Goal: Information Seeking & Learning: Learn about a topic

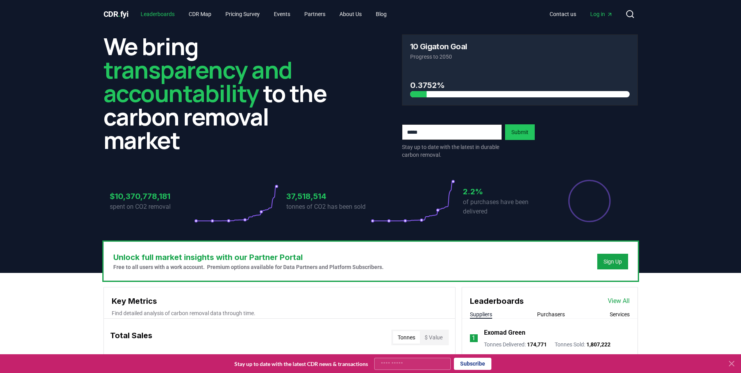
click at [166, 15] on link "Leaderboards" at bounding box center [157, 14] width 46 height 14
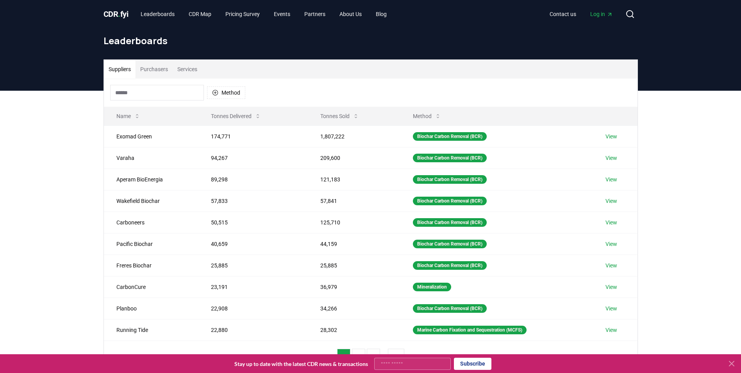
click at [163, 74] on button "Purchasers" at bounding box center [154, 69] width 37 height 19
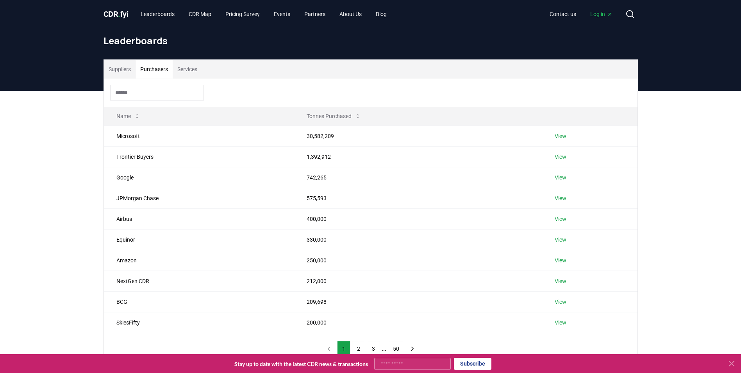
click at [123, 66] on button "Suppliers" at bounding box center [120, 69] width 32 height 19
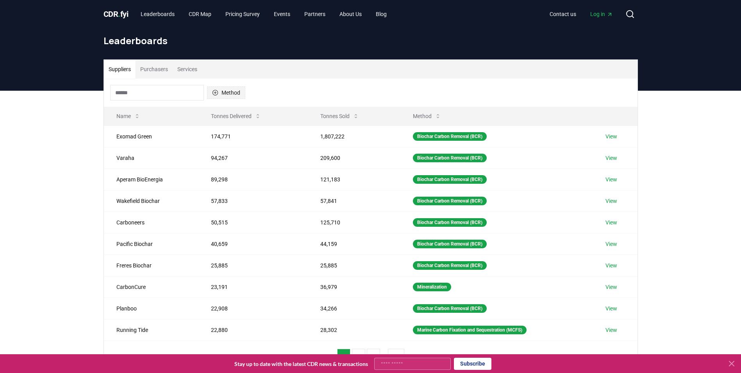
click at [221, 96] on button "Method" at bounding box center [226, 92] width 38 height 13
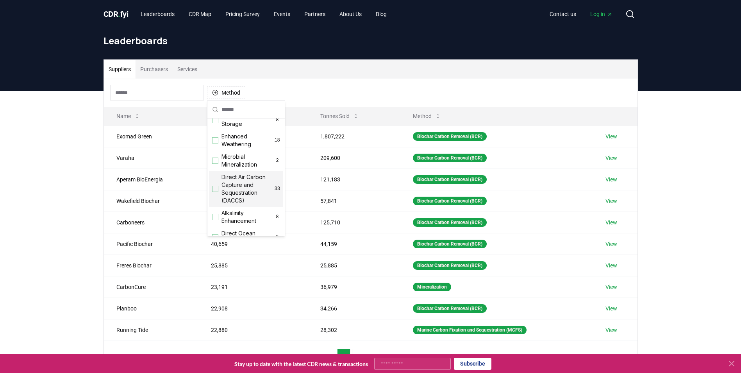
scroll to position [156, 0]
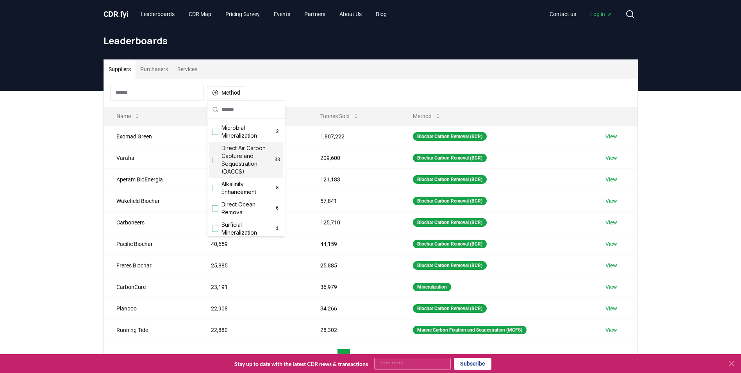
click at [246, 175] on span "Direct Air Carbon Capture and Sequestration (DACCS)" at bounding box center [248, 159] width 53 height 31
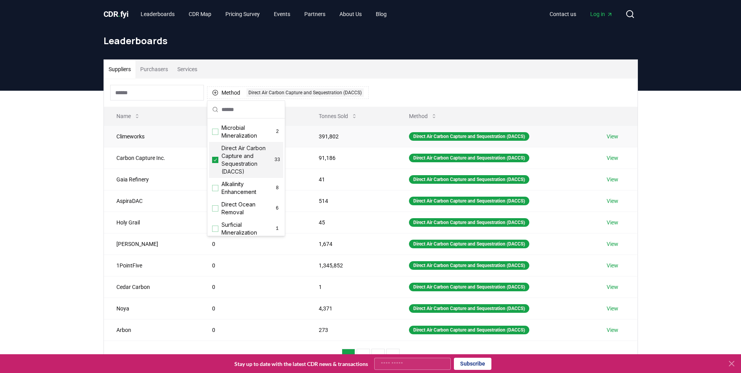
click at [613, 137] on link "View" at bounding box center [613, 136] width 12 height 8
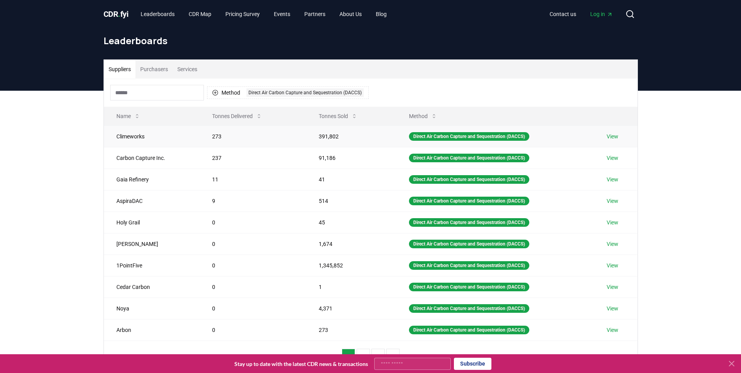
click at [612, 134] on link "View" at bounding box center [613, 136] width 12 height 8
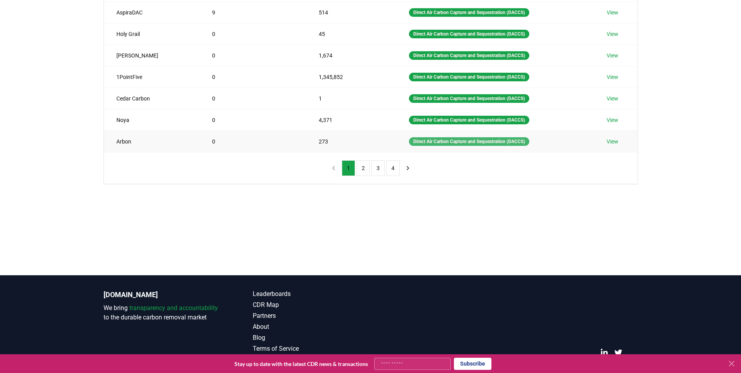
scroll to position [195, 0]
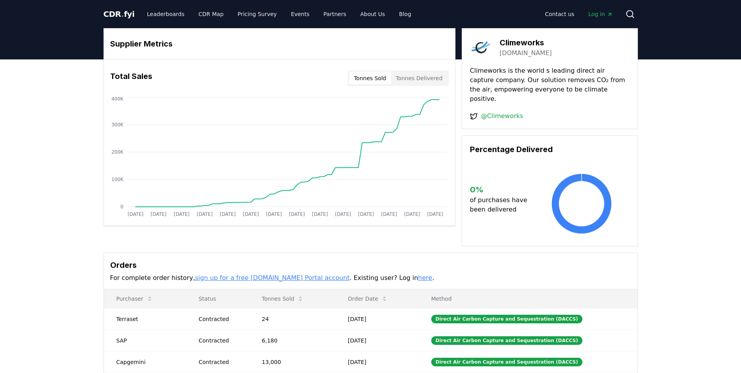
click at [389, 80] on button "Tonnes Sold" at bounding box center [370, 78] width 42 height 13
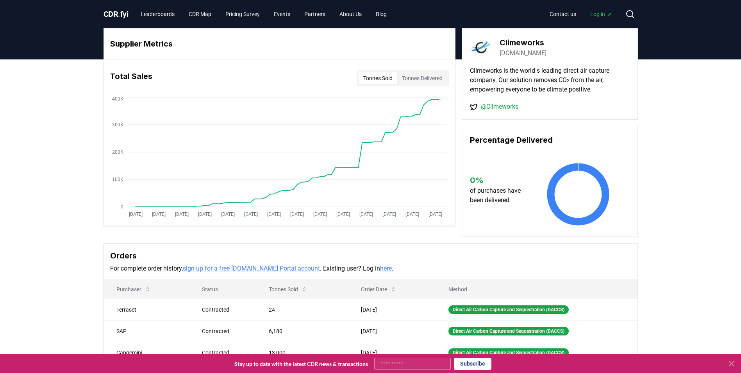
click at [408, 80] on button "Tonnes Delivered" at bounding box center [422, 78] width 50 height 13
click at [379, 77] on button "Tonnes Sold" at bounding box center [378, 78] width 39 height 13
click at [415, 76] on button "Tonnes Delivered" at bounding box center [422, 78] width 50 height 13
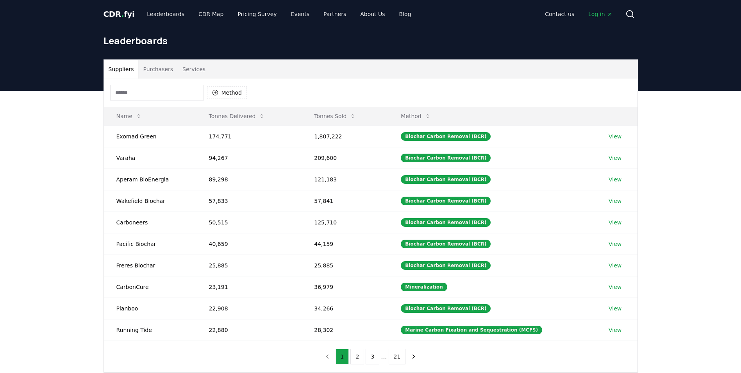
scroll to position [189, 0]
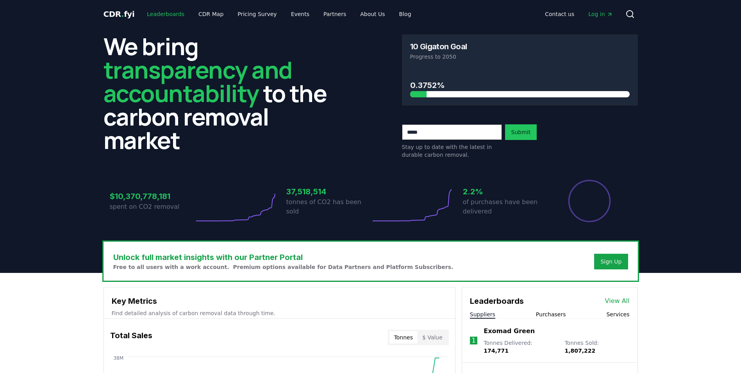
click at [168, 13] on link "Leaderboards" at bounding box center [166, 14] width 50 height 14
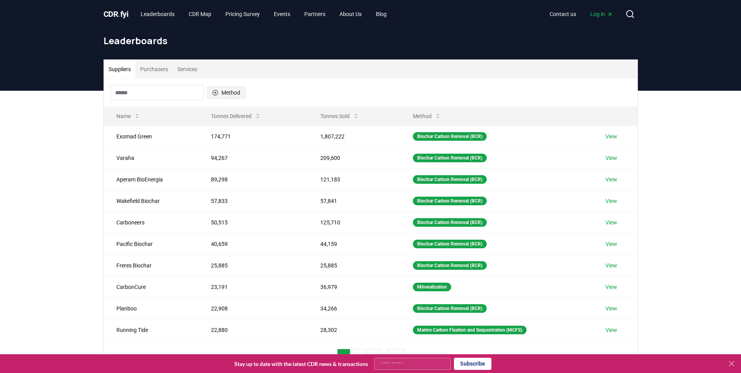
click at [222, 93] on button "Method" at bounding box center [226, 92] width 38 height 13
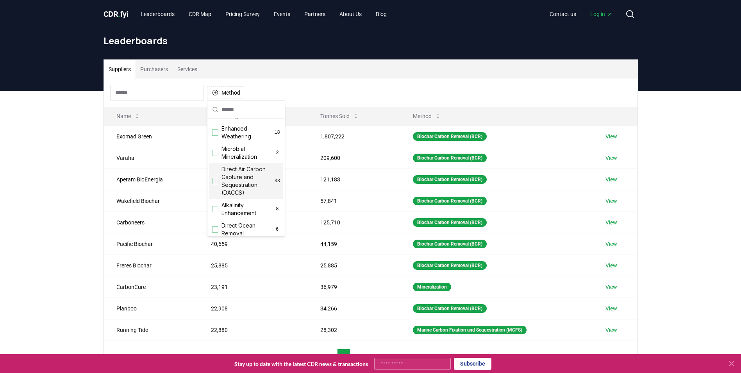
scroll to position [234, 0]
click at [242, 186] on span "Direct Air Carbon Capture and Storage (DACCS)" at bounding box center [250, 174] width 56 height 23
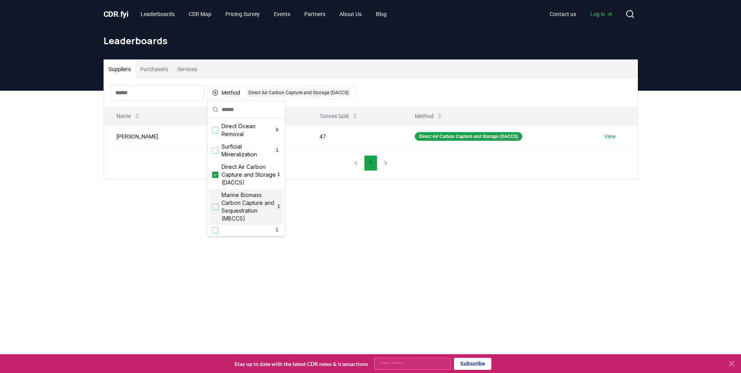
click at [129, 220] on main "Suppliers Purchasers Services Method 1 Direct Air Carbon Capture and Storage (D…" at bounding box center [370, 277] width 741 height 373
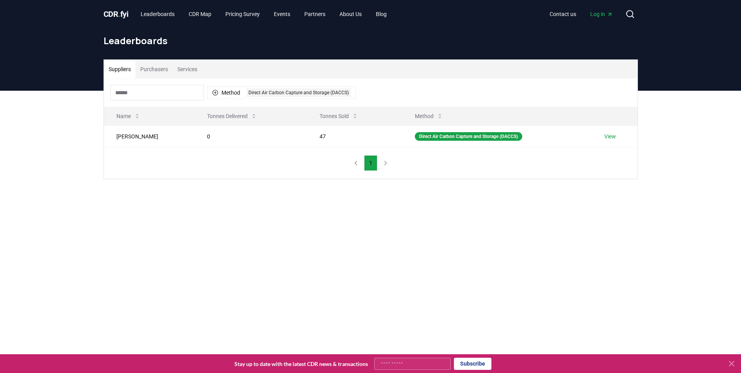
click at [148, 73] on button "Purchasers" at bounding box center [154, 69] width 37 height 19
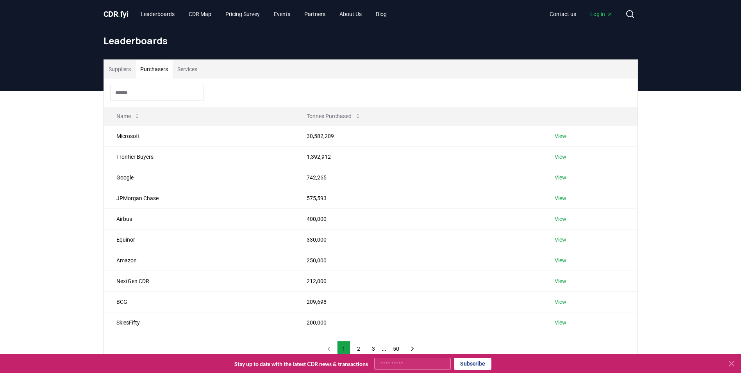
click at [104, 70] on button "Suppliers" at bounding box center [120, 69] width 32 height 19
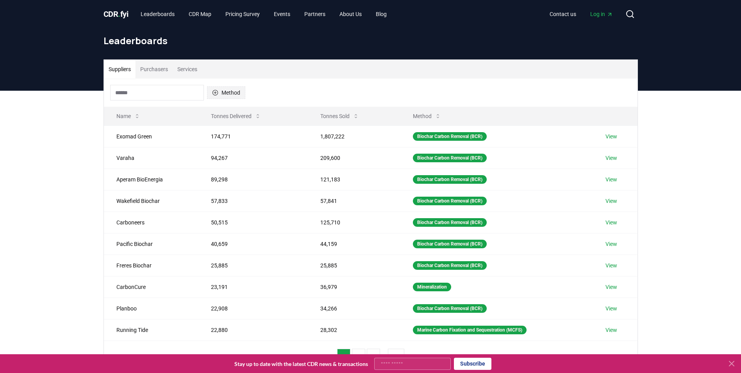
click at [220, 95] on button "Method" at bounding box center [226, 92] width 38 height 13
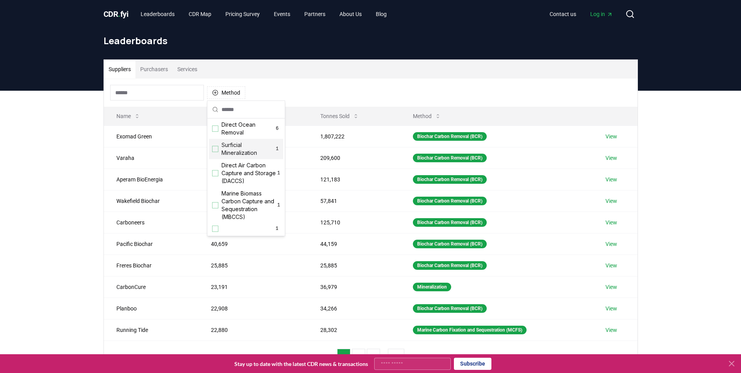
scroll to position [252, 0]
click at [216, 173] on div "Suggestions" at bounding box center [215, 173] width 6 height 6
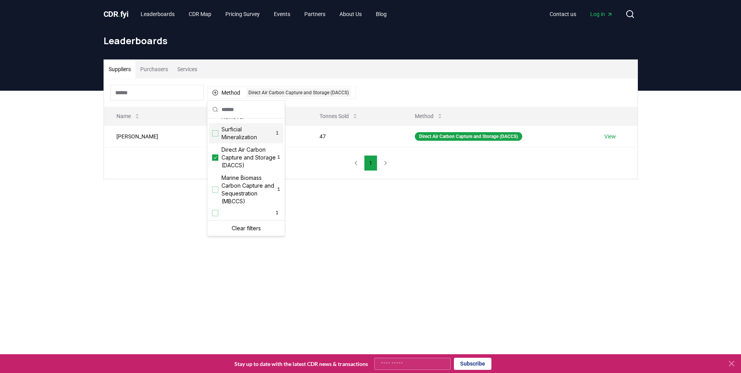
click at [303, 154] on div "Method 1 Direct Air Carbon Capture and Storage (DACCS) Name Tonnes Delivered To…" at bounding box center [371, 129] width 534 height 100
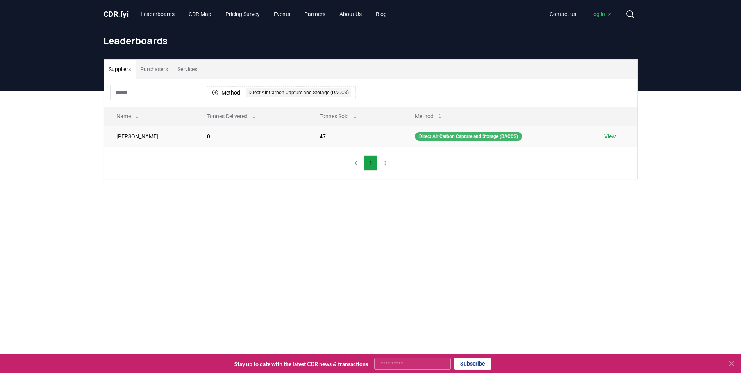
click at [415, 138] on div "Direct Air Carbon Capture and Storage (DACCS)" at bounding box center [468, 136] width 107 height 9
click at [422, 138] on div "Direct Air Carbon Capture and Storage (DACCS)" at bounding box center [468, 136] width 107 height 9
click at [150, 14] on link "Leaderboards" at bounding box center [157, 14] width 46 height 14
click at [180, 94] on input at bounding box center [157, 93] width 94 height 16
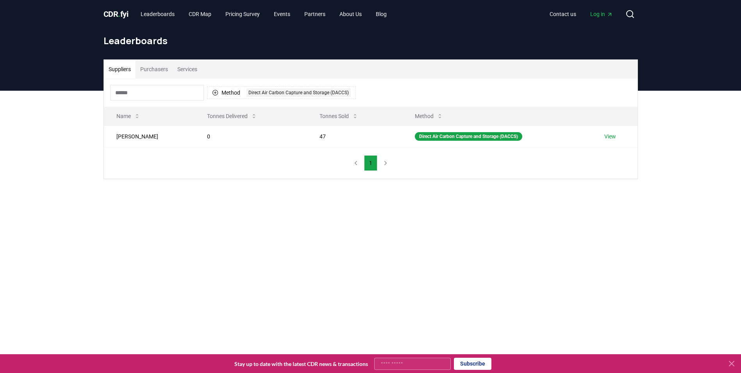
click at [180, 94] on input at bounding box center [157, 93] width 94 height 16
click at [130, 137] on td "[PERSON_NAME]" at bounding box center [149, 135] width 91 height 21
click at [123, 71] on button "Suppliers" at bounding box center [120, 69] width 32 height 19
click at [171, 70] on button "Purchasers" at bounding box center [154, 69] width 37 height 19
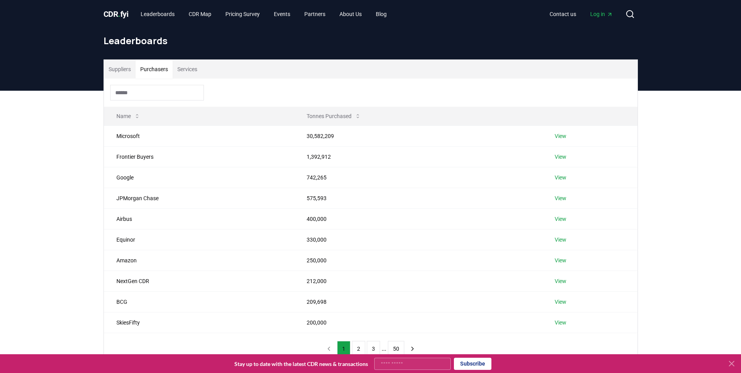
click at [181, 70] on button "Services" at bounding box center [187, 69] width 29 height 19
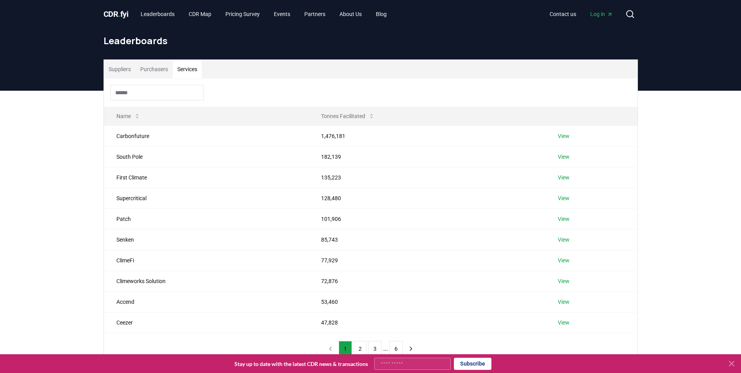
click at [120, 24] on div "CDR . fyi Leaderboards CDR Map Pricing Survey Events Partners About Us Blog Con…" at bounding box center [371, 14] width 534 height 28
click at [116, 10] on span "CDR . fyi" at bounding box center [116, 13] width 25 height 9
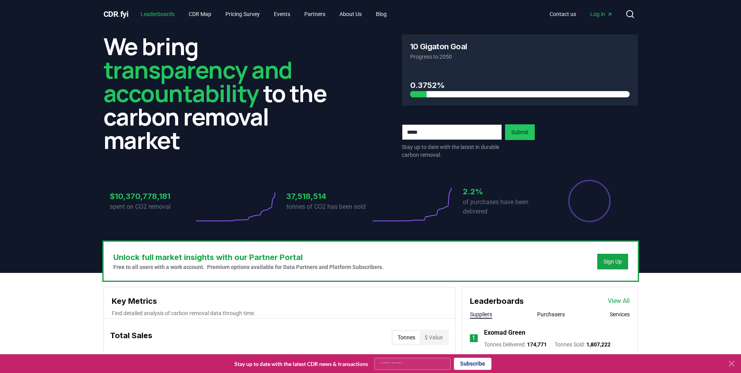
click at [158, 15] on link "Leaderboards" at bounding box center [157, 14] width 46 height 14
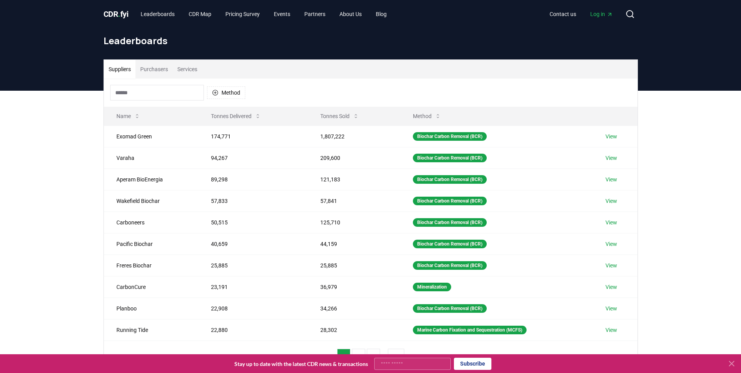
click at [113, 2] on div "CDR . fyi Leaderboards CDR Map Pricing Survey Events Partners About Us Blog Con…" at bounding box center [371, 14] width 534 height 28
click at [116, 11] on span "CDR . fyi" at bounding box center [116, 13] width 25 height 9
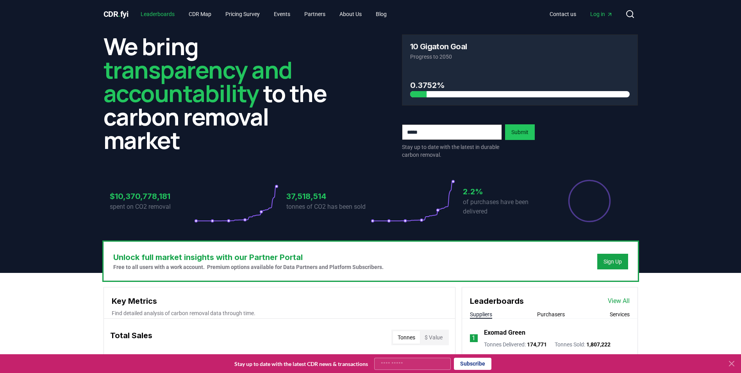
click at [167, 13] on link "Leaderboards" at bounding box center [157, 14] width 46 height 14
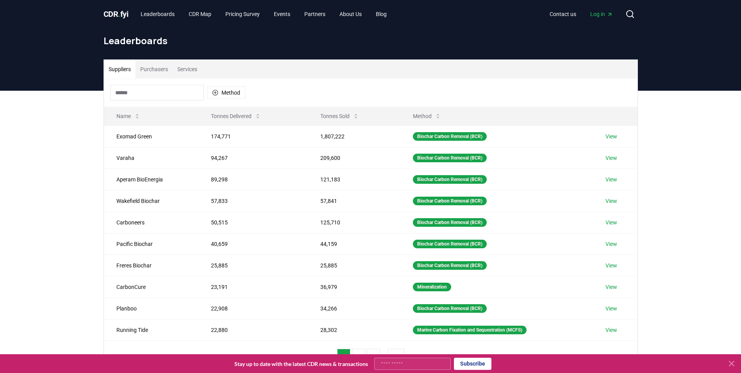
drag, startPoint x: 166, startPoint y: 89, endPoint x: 172, endPoint y: 89, distance: 5.5
click at [170, 89] on input at bounding box center [157, 93] width 94 height 16
click at [236, 98] on button "Method" at bounding box center [226, 92] width 38 height 13
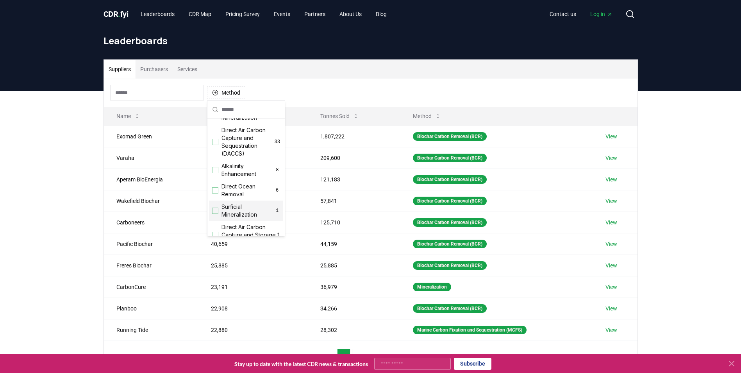
scroll to position [173, 0]
click at [235, 158] on span "Direct Air Carbon Capture and Sequestration (DACCS)" at bounding box center [248, 142] width 53 height 31
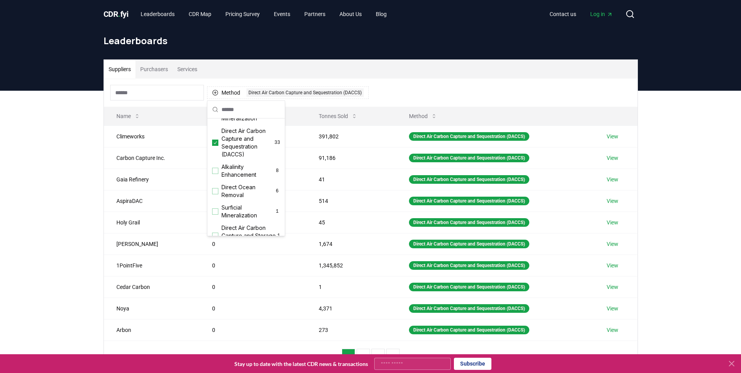
click at [438, 93] on div "Method 1 Direct Air Carbon Capture and Sequestration (DACCS)" at bounding box center [371, 93] width 534 height 28
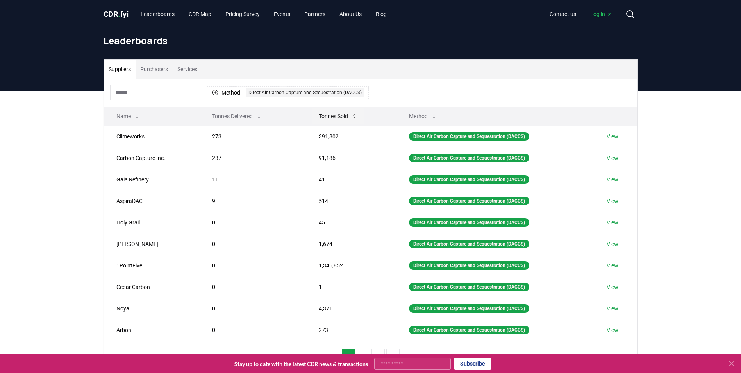
click at [337, 116] on button "Tonnes Sold" at bounding box center [338, 116] width 51 height 16
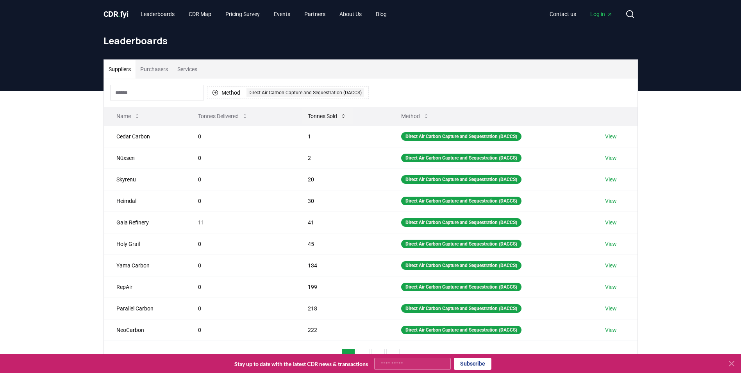
click at [320, 114] on button "Tonnes Sold" at bounding box center [327, 116] width 51 height 16
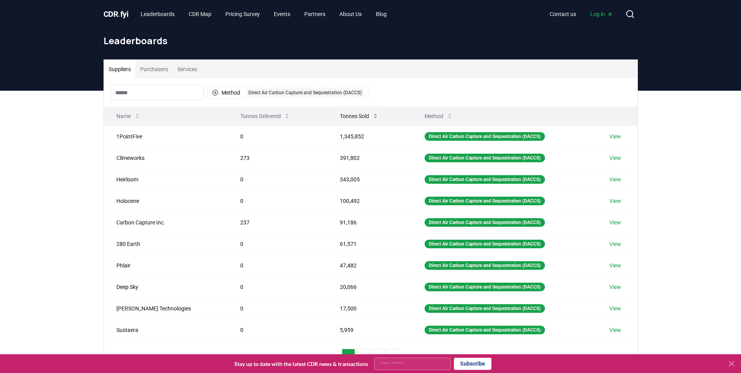
click at [334, 114] on button "Tonnes Sold" at bounding box center [359, 116] width 51 height 16
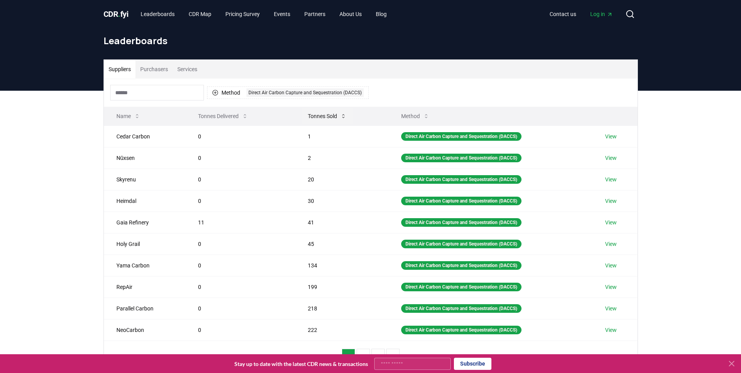
click at [320, 114] on button "Tonnes Sold" at bounding box center [327, 116] width 51 height 16
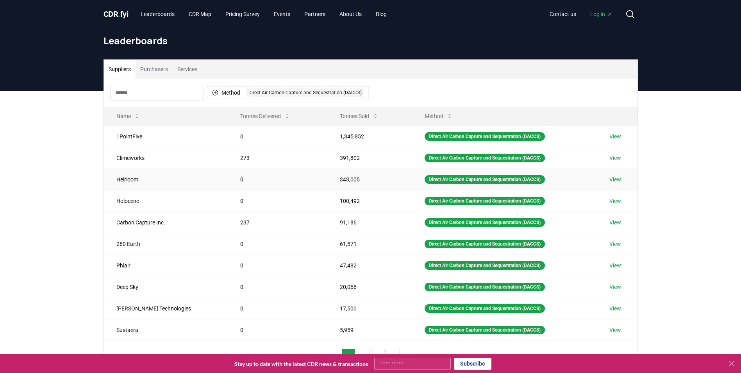
click at [136, 179] on td "Heirloom" at bounding box center [166, 178] width 124 height 21
copy td "Heirloom"
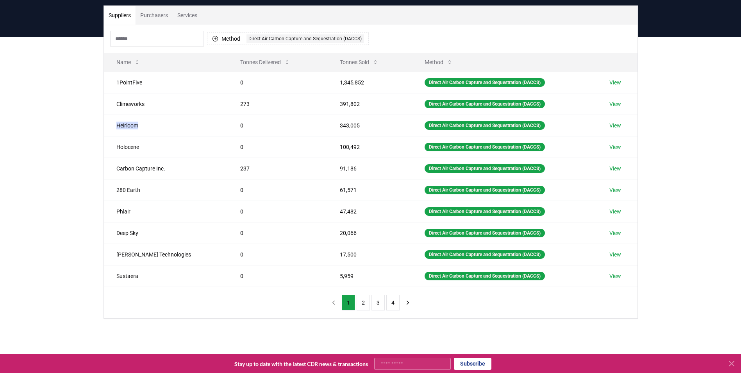
scroll to position [0, 0]
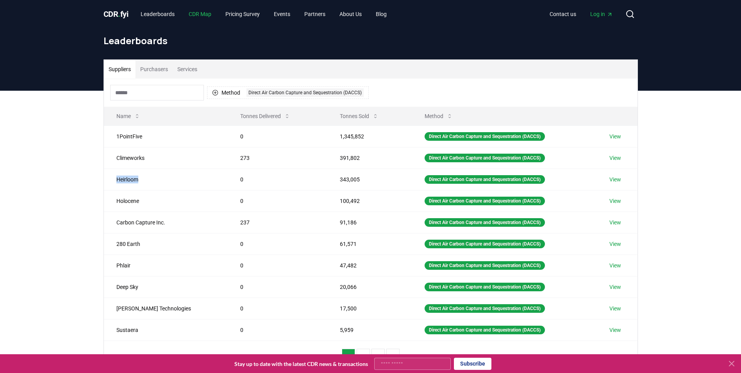
click at [194, 20] on link "CDR Map" at bounding box center [199, 14] width 35 height 14
